Goal: Transaction & Acquisition: Purchase product/service

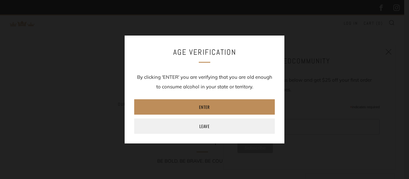
click at [226, 111] on link "Enter" at bounding box center [204, 106] width 141 height 15
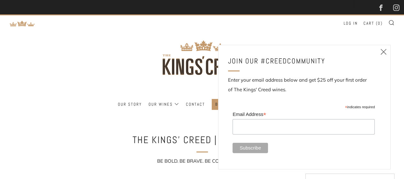
click at [384, 50] on icon at bounding box center [384, 52] width 8 height 8
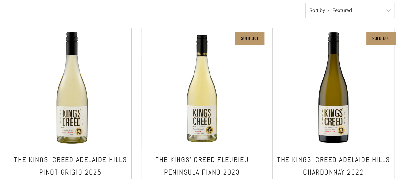
scroll to position [224, 0]
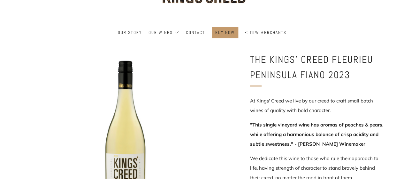
scroll to position [74, 0]
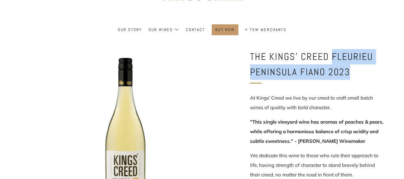
drag, startPoint x: 331, startPoint y: 55, endPoint x: 350, endPoint y: 73, distance: 26.4
click at [350, 73] on h1 "The Kings' Creed Fleurieu Peninsula Fiano 2023" at bounding box center [317, 64] width 134 height 31
copy h1 "Fleurieu Peninsula Fiano 2023"
